Goal: Transaction & Acquisition: Purchase product/service

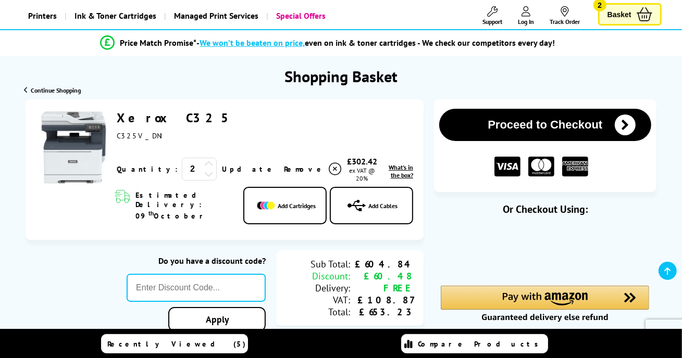
scroll to position [86, 0]
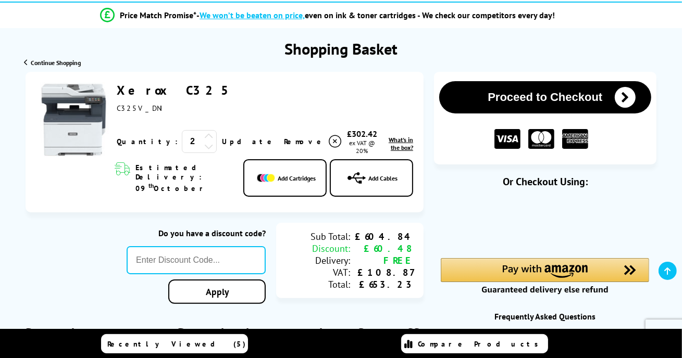
click at [182, 144] on div "2" at bounding box center [199, 141] width 35 height 23
click at [204, 143] on icon at bounding box center [208, 146] width 9 height 9
drag, startPoint x: 212, startPoint y: 246, endPoint x: 219, endPoint y: 250, distance: 8.2
click at [212, 246] on input "text" at bounding box center [196, 260] width 139 height 28
paste input "[DATE]"
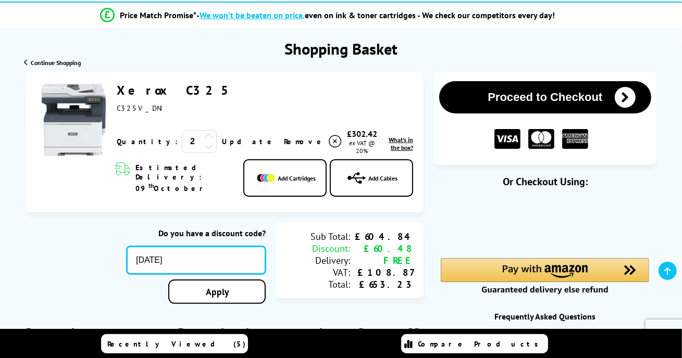
type input "[DATE]"
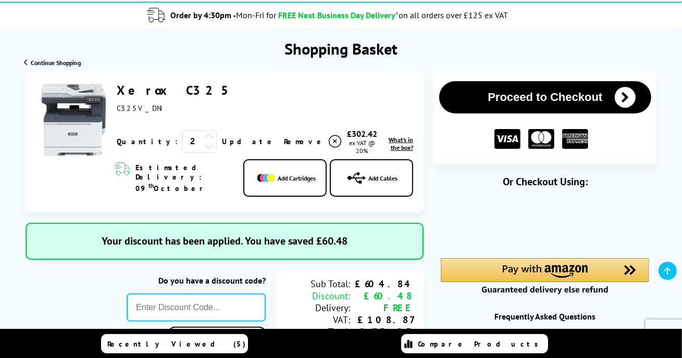
click at [204, 147] on icon at bounding box center [208, 146] width 9 height 9
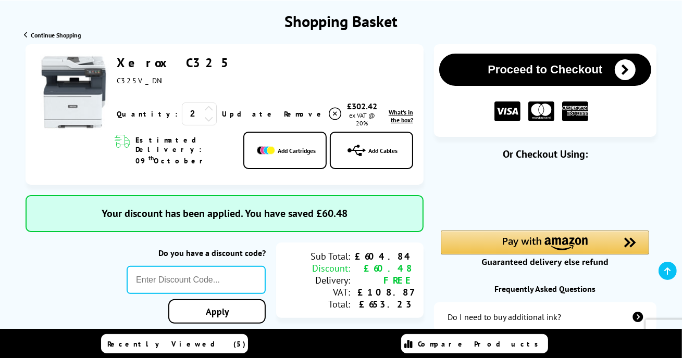
scroll to position [174, 0]
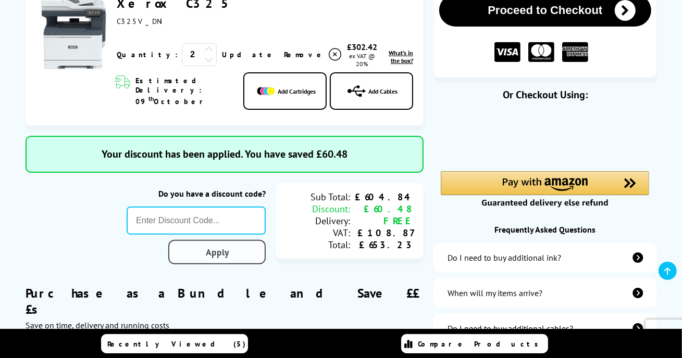
click at [235, 241] on link "Apply" at bounding box center [217, 252] width 98 height 24
click at [221, 247] on link "Apply" at bounding box center [217, 252] width 98 height 24
click at [204, 207] on input "text" at bounding box center [196, 221] width 139 height 28
paste input "[DATE]"
type input "[DATE]"
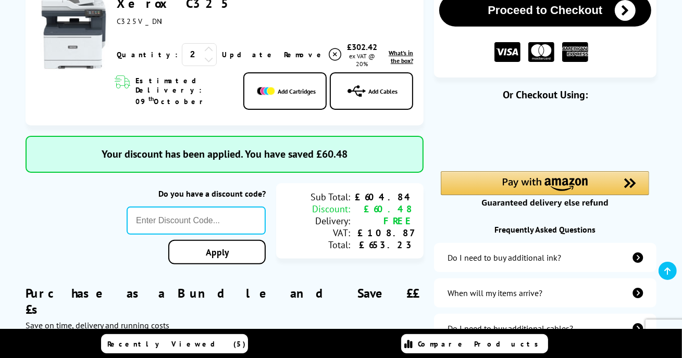
click at [204, 61] on icon at bounding box center [208, 59] width 9 height 9
click at [240, 240] on link "Apply" at bounding box center [217, 252] width 98 height 24
click at [207, 240] on link "Apply" at bounding box center [217, 252] width 98 height 24
click at [208, 240] on link "Apply" at bounding box center [217, 252] width 98 height 24
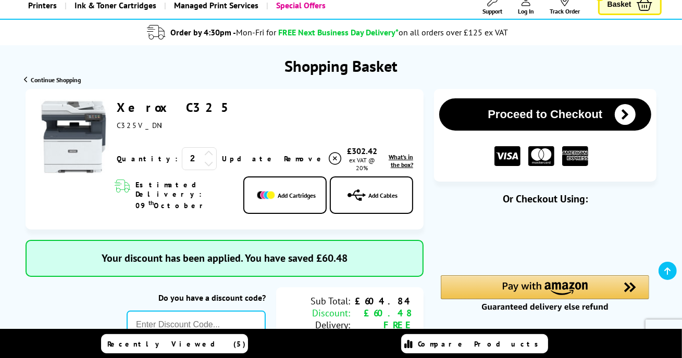
scroll to position [0, 0]
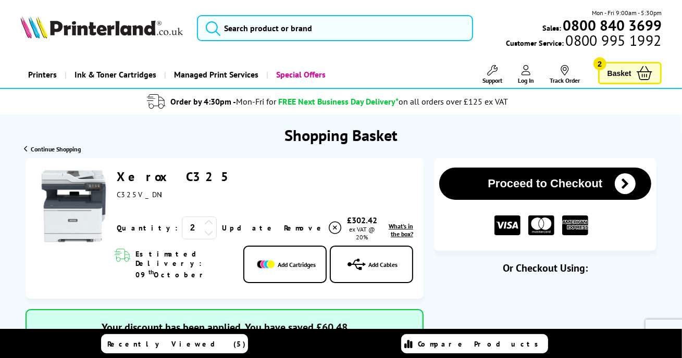
click at [222, 228] on link "Update" at bounding box center [249, 228] width 54 height 9
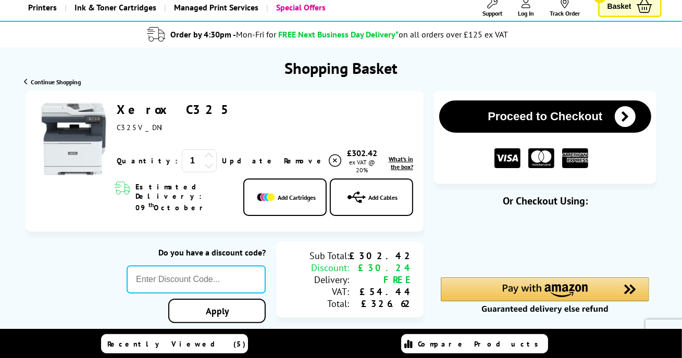
scroll to position [174, 0]
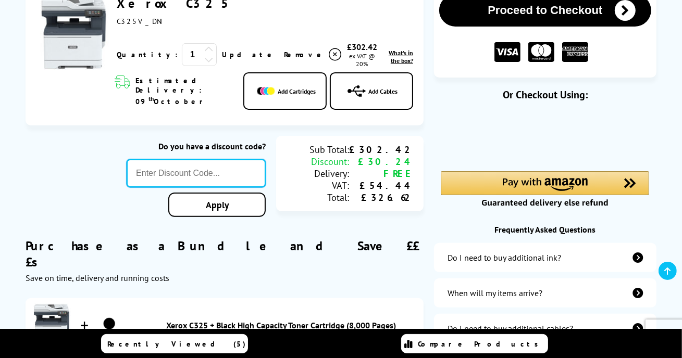
click at [207, 159] on input "text" at bounding box center [196, 173] width 139 height 28
paste input "[DATE]"
type input "[DATE]"
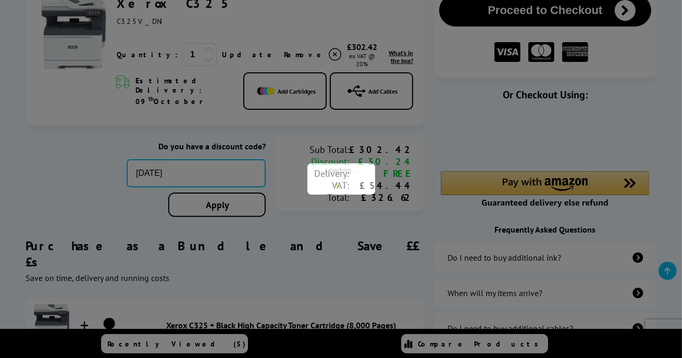
click at [220, 191] on div "Proceed to Checkout Shopping Basket ex VAT @ 20% 1 Update ex VAT @ 20%" at bounding box center [341, 354] width 682 height 738
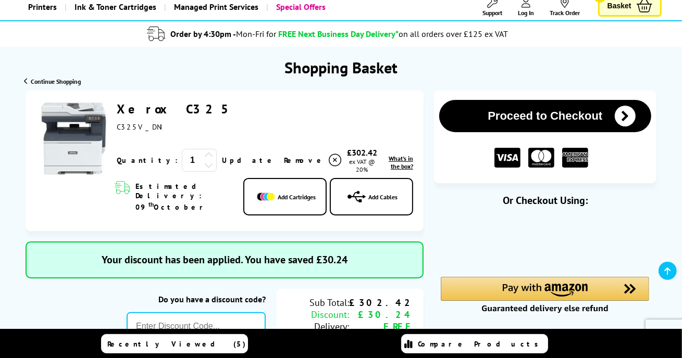
scroll to position [86, 0]
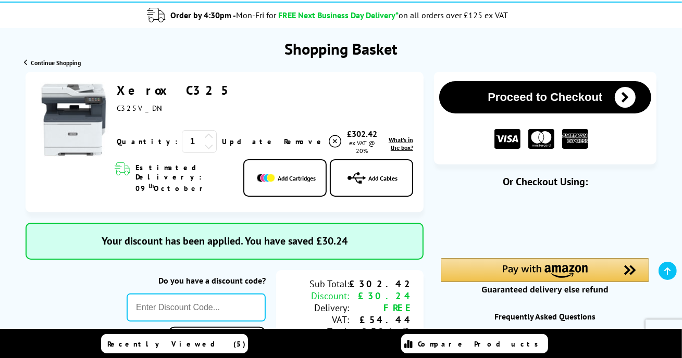
click at [83, 126] on img at bounding box center [74, 120] width 76 height 76
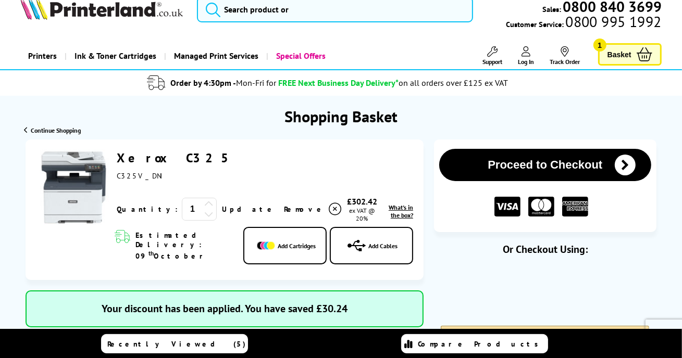
scroll to position [0, 0]
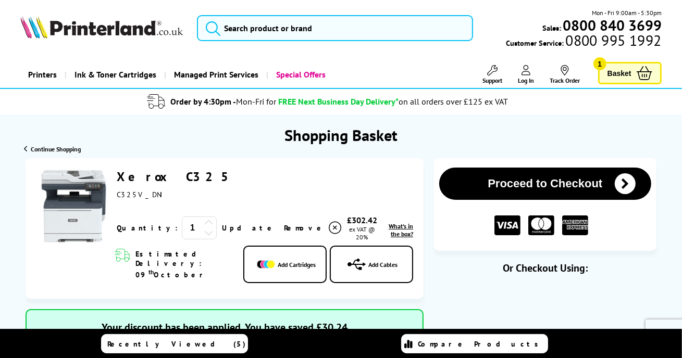
click at [66, 204] on img at bounding box center [74, 207] width 76 height 76
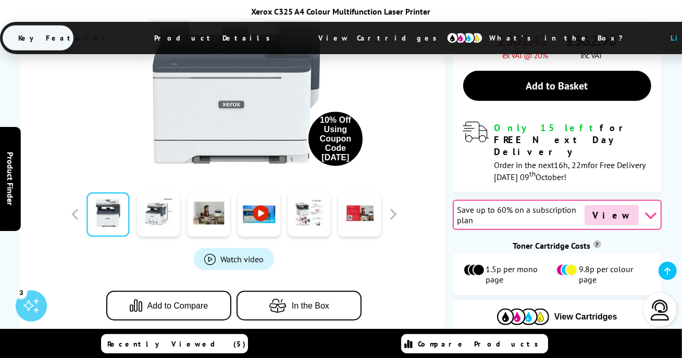
scroll to position [608, 0]
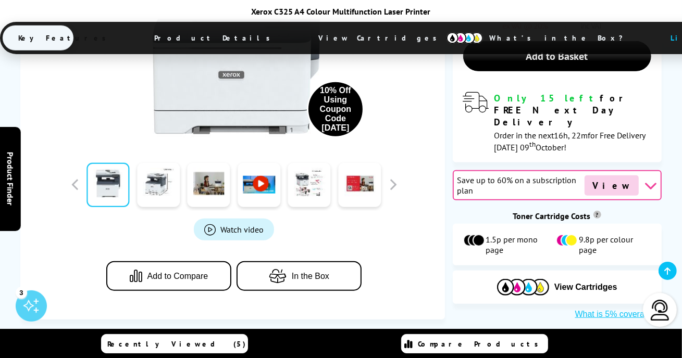
click at [314, 262] on button "In the Box" at bounding box center [299, 277] width 125 height 30
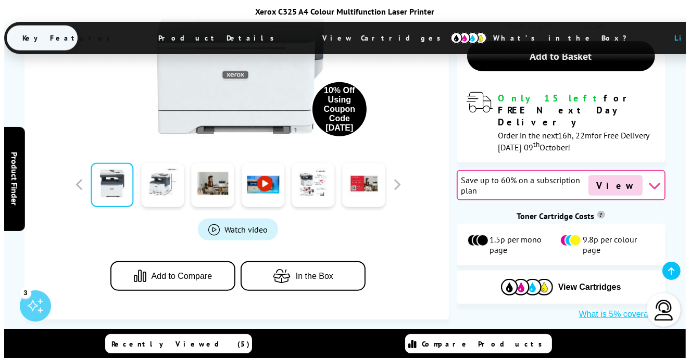
scroll to position [586, 0]
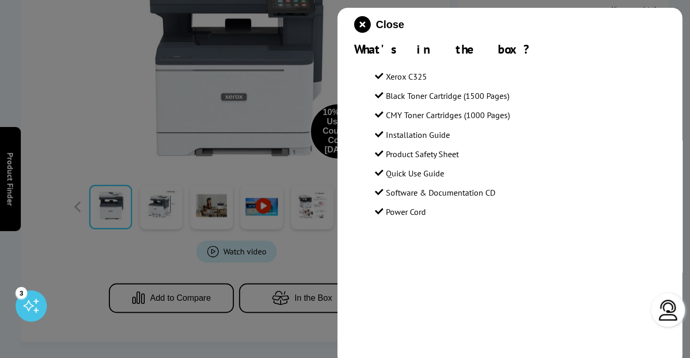
click at [161, 154] on div at bounding box center [345, 179] width 690 height 358
click at [368, 22] on icon "close modal" at bounding box center [362, 24] width 17 height 17
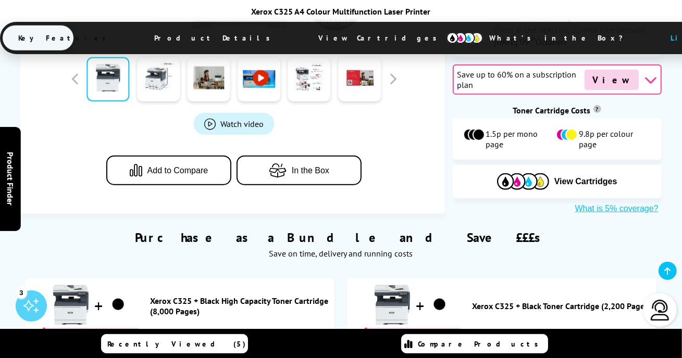
scroll to position [695, 0]
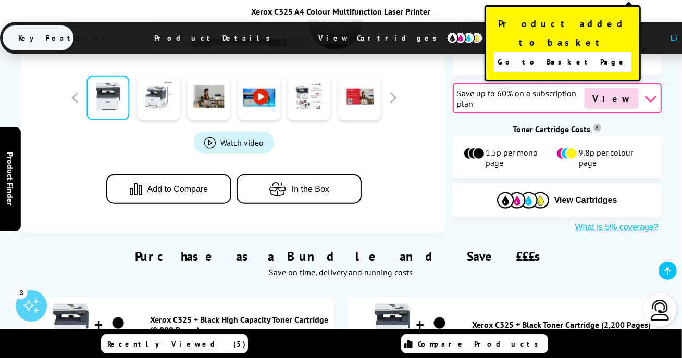
click at [572, 55] on span "Go to Basket Page" at bounding box center [563, 62] width 130 height 15
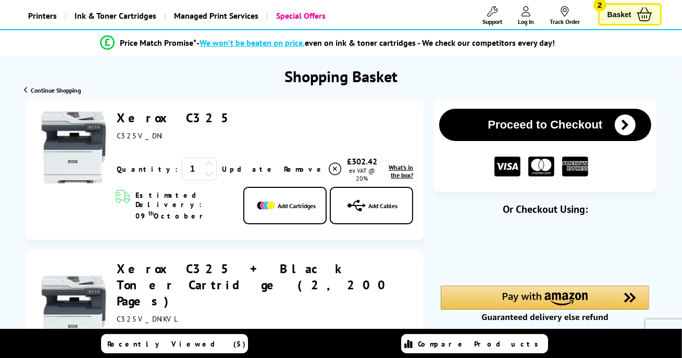
scroll to position [86, 0]
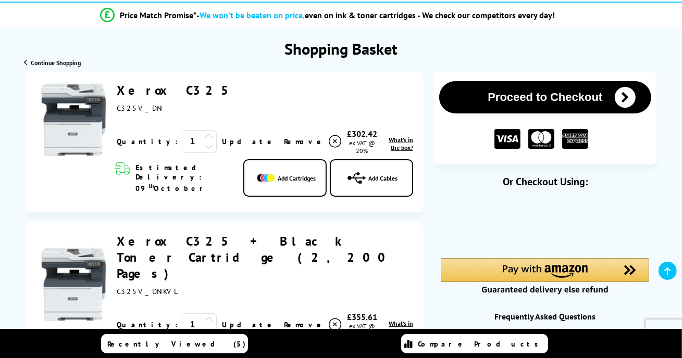
click at [284, 139] on span "Remove" at bounding box center [304, 141] width 41 height 9
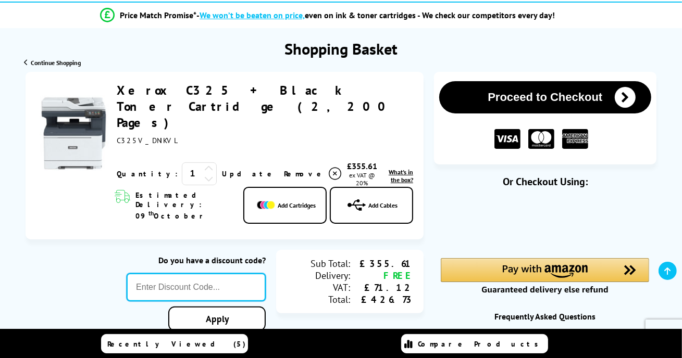
click at [253, 274] on input "text" at bounding box center [196, 288] width 139 height 28
click at [227, 274] on input "text" at bounding box center [196, 288] width 139 height 28
paste input "[DATE]"
type input "[DATE]"
click at [227, 285] on div "Proceed to Checkout Shopping Basket ex VAT @ 20% 1 Update ex VAT @ 20%" at bounding box center [341, 272] width 682 height 401
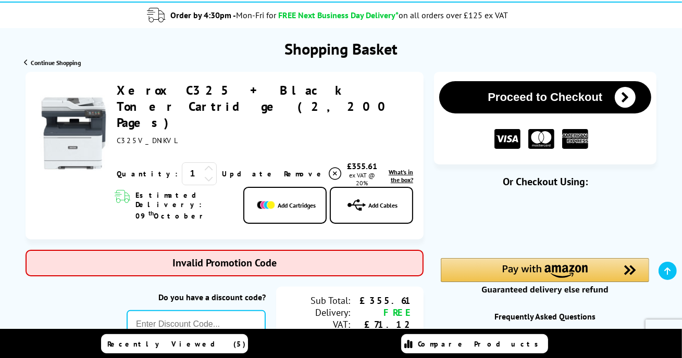
scroll to position [174, 0]
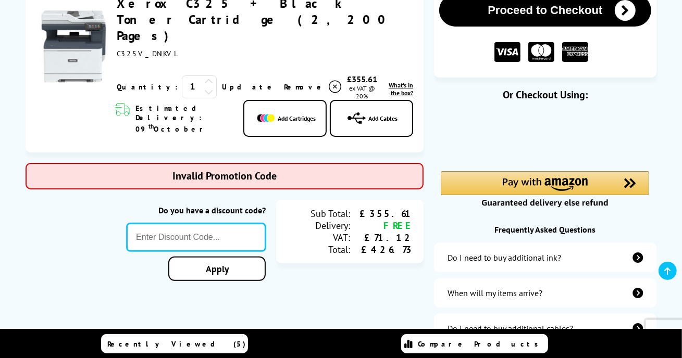
click at [200, 224] on input "text" at bounding box center [196, 238] width 139 height 28
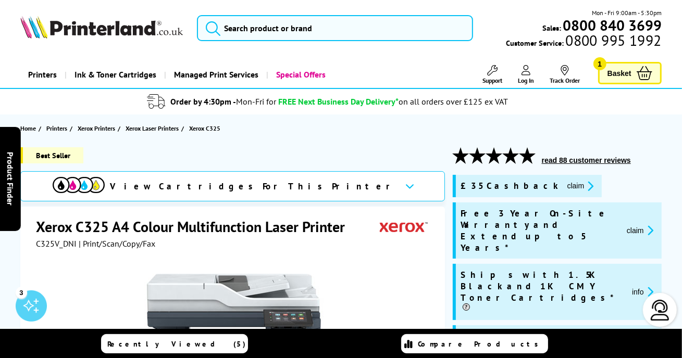
click at [236, 185] on span "View Cartridges For This Printer" at bounding box center [253, 186] width 287 height 11
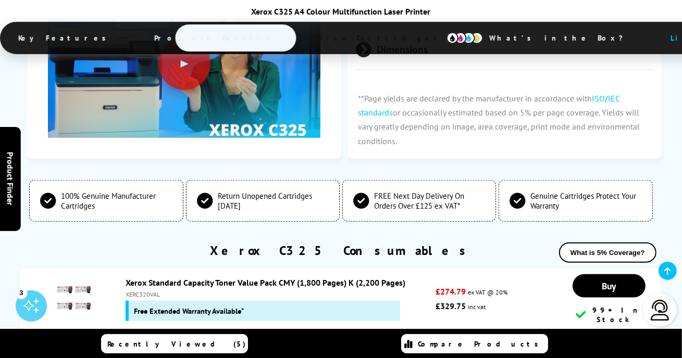
scroll to position [3767, 0]
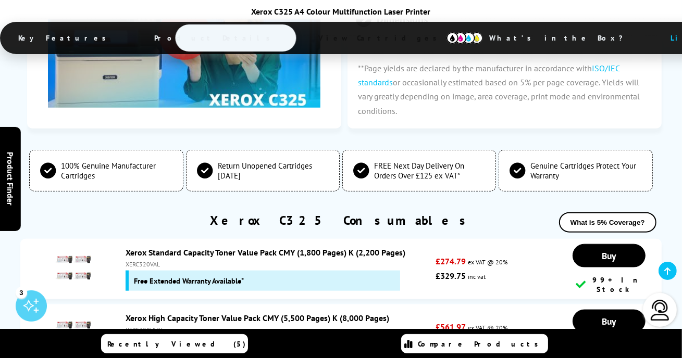
drag, startPoint x: 472, startPoint y: 201, endPoint x: 472, endPoint y: 173, distance: 27.6
drag, startPoint x: 472, startPoint y: 173, endPoint x: 411, endPoint y: 221, distance: 77.9
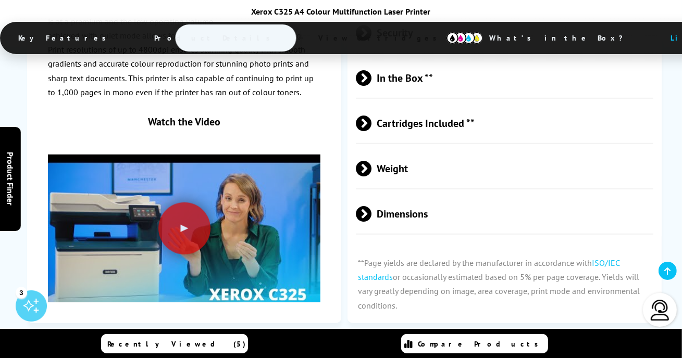
scroll to position [3507, 0]
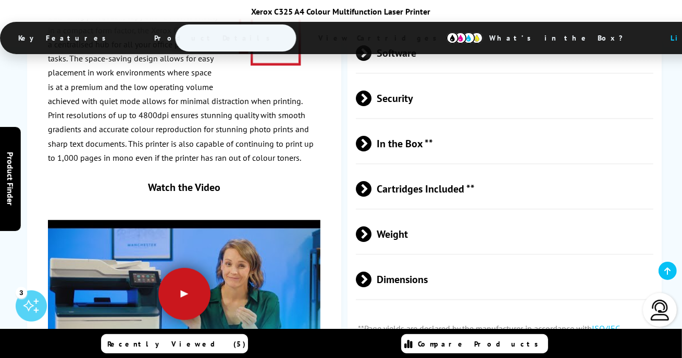
click at [178, 268] on div at bounding box center [184, 294] width 52 height 52
